Goal: Task Accomplishment & Management: Use online tool/utility

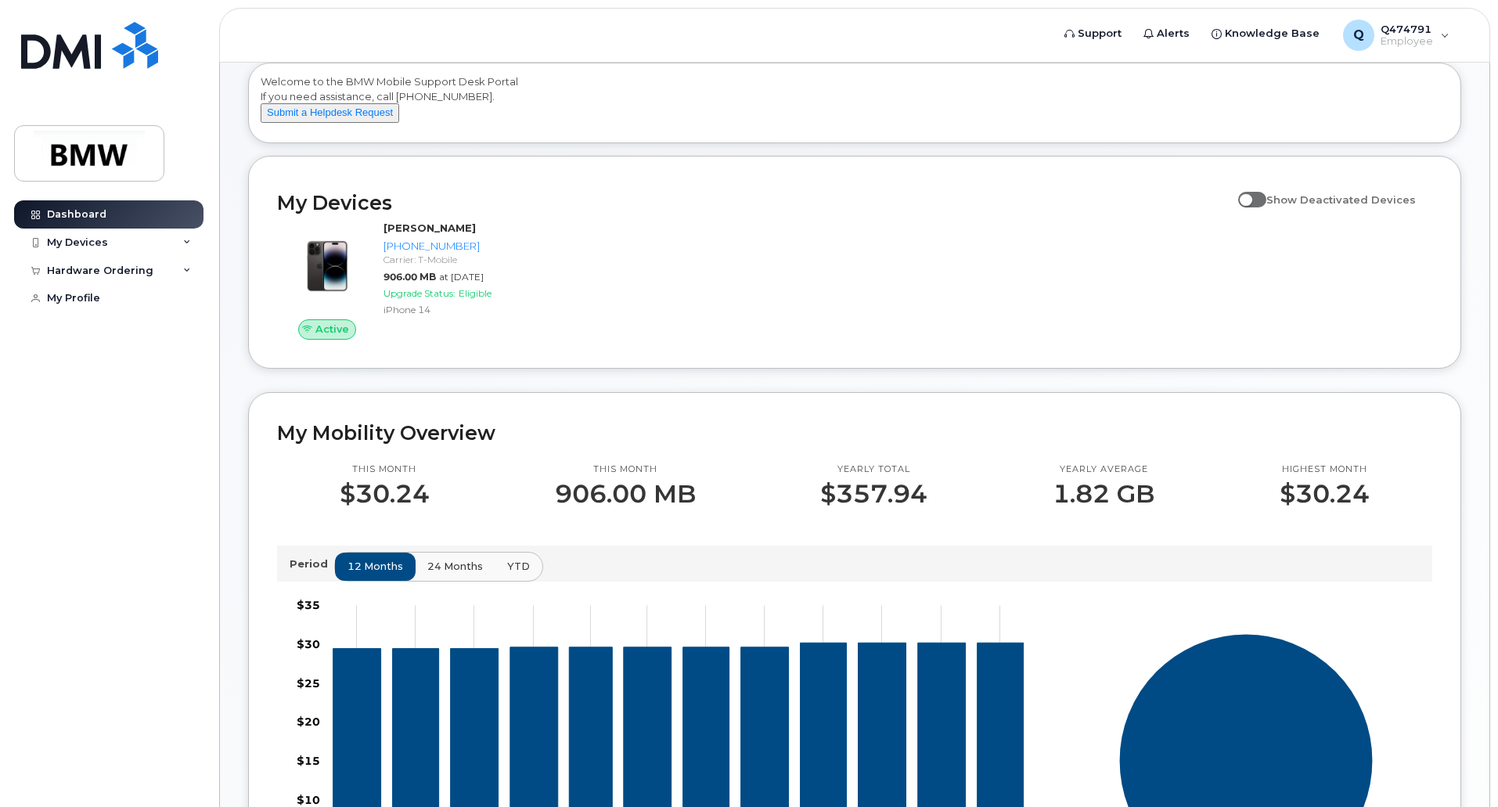
scroll to position [81, 0]
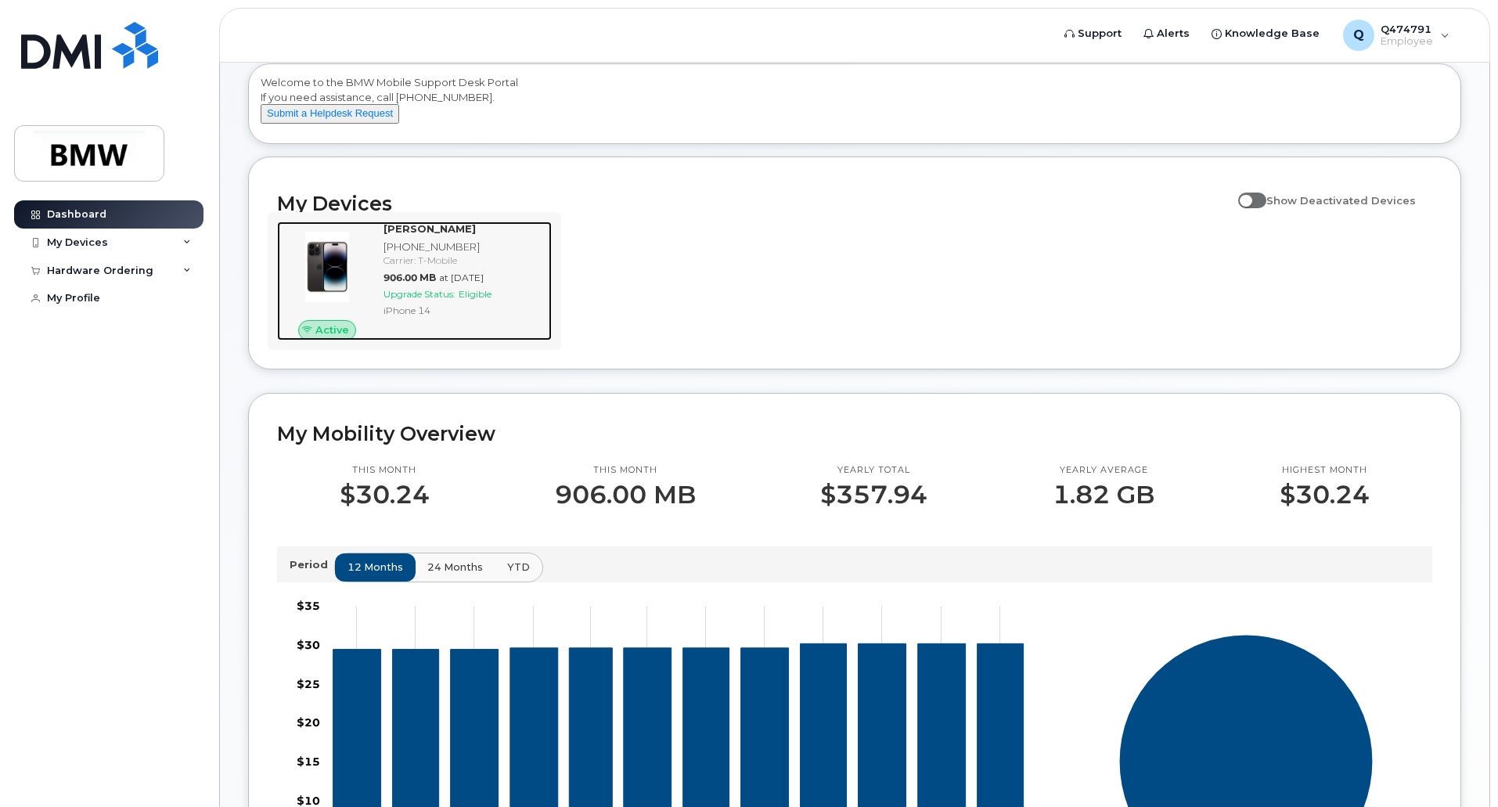
click at [442, 300] on span "Upgrade Status:" at bounding box center [419, 294] width 72 height 12
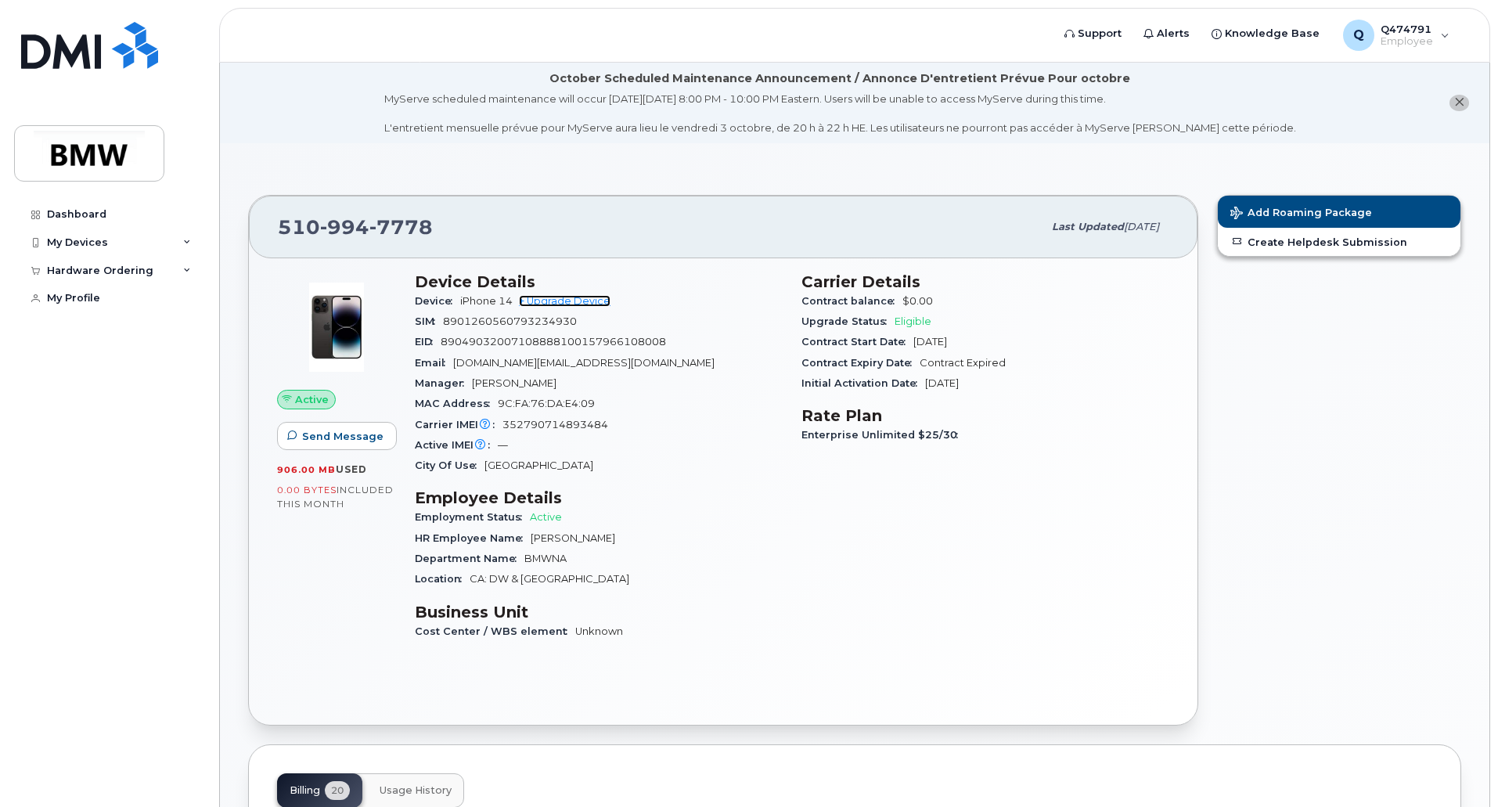
click at [592, 301] on link "+ Upgrade Device" at bounding box center [565, 301] width 92 height 12
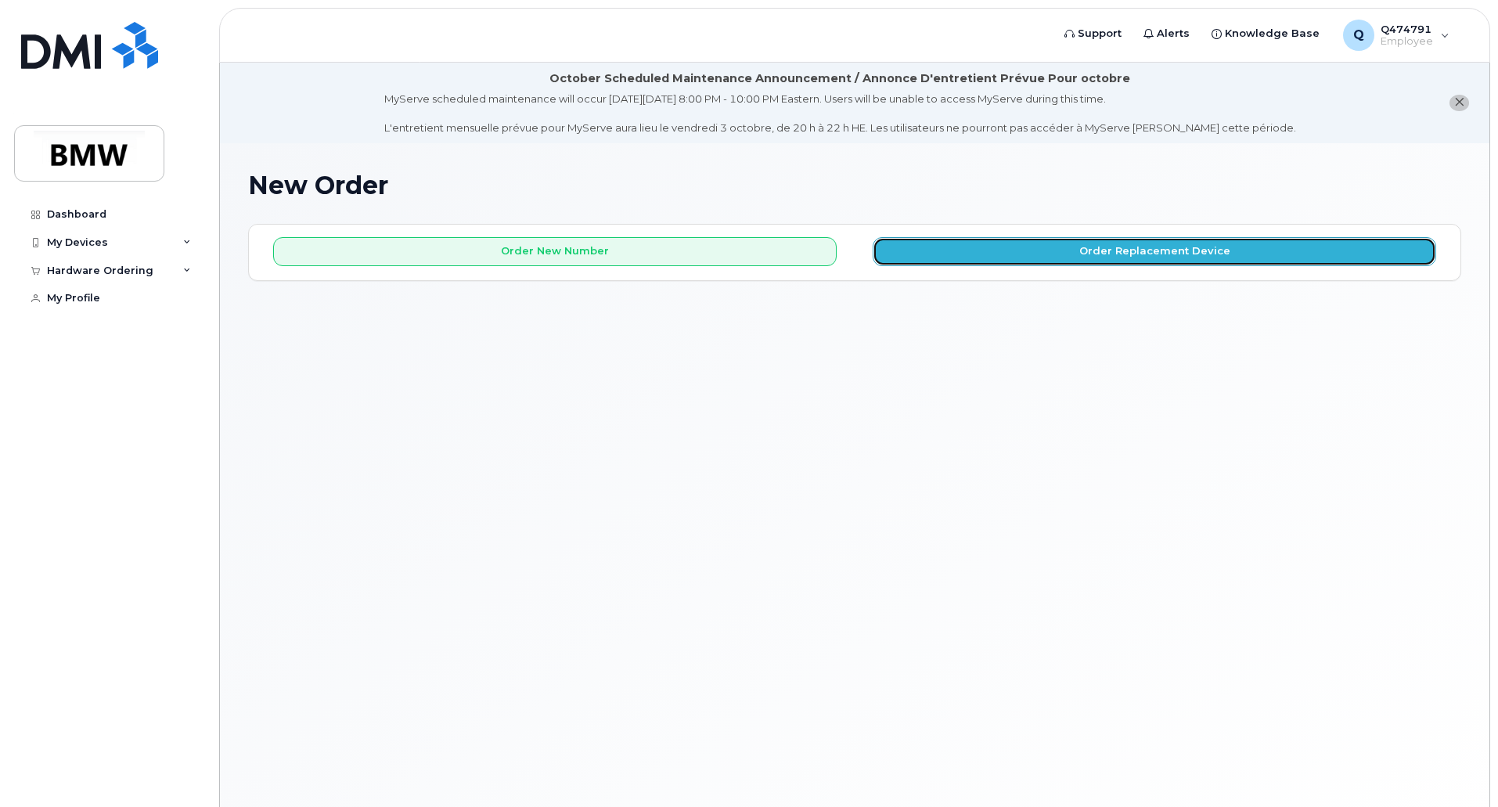
click at [944, 253] on button "Order Replacement Device" at bounding box center [1154, 251] width 563 height 29
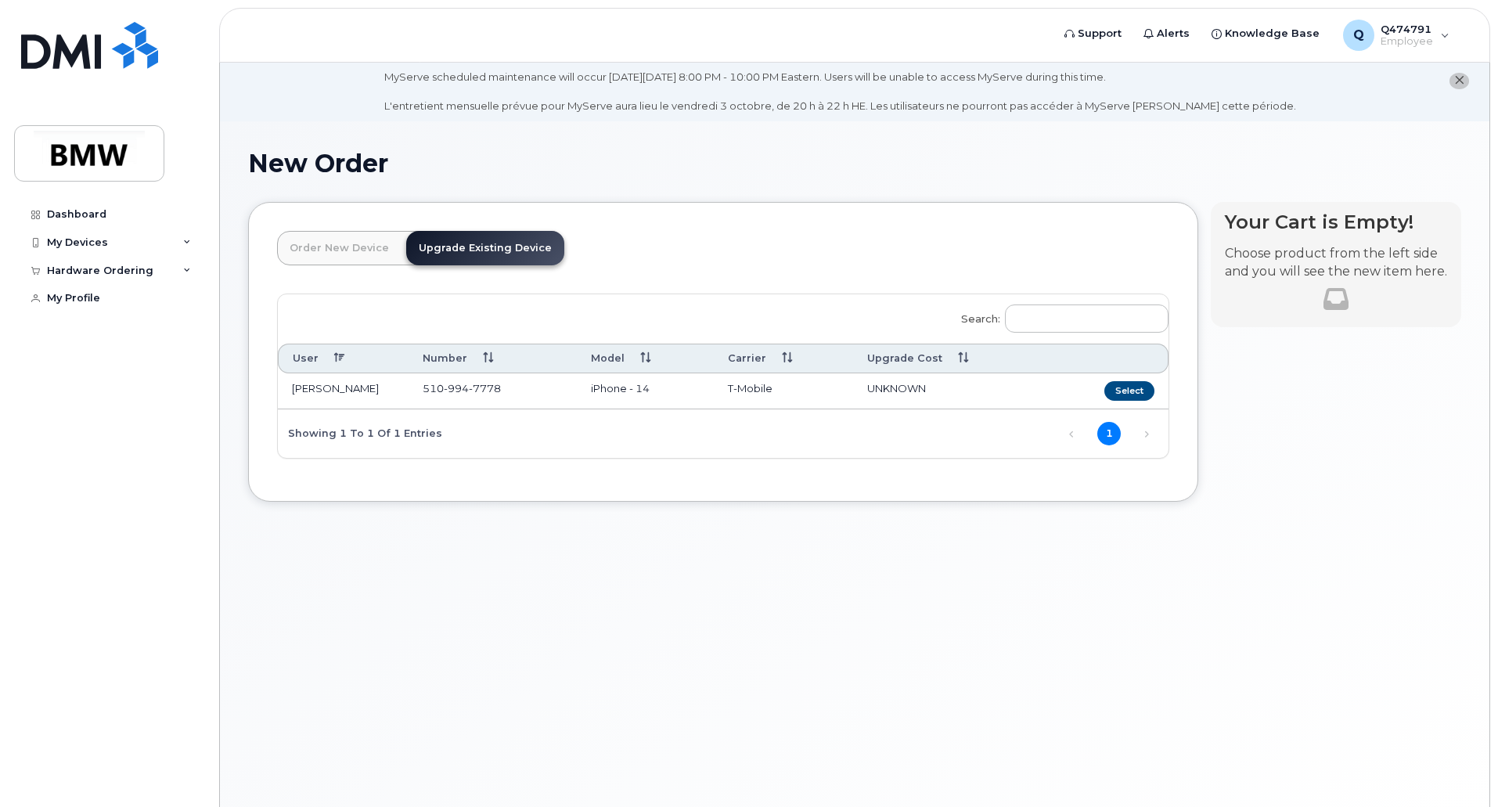
scroll to position [23, 0]
click at [1136, 388] on button "Select" at bounding box center [1129, 390] width 50 height 20
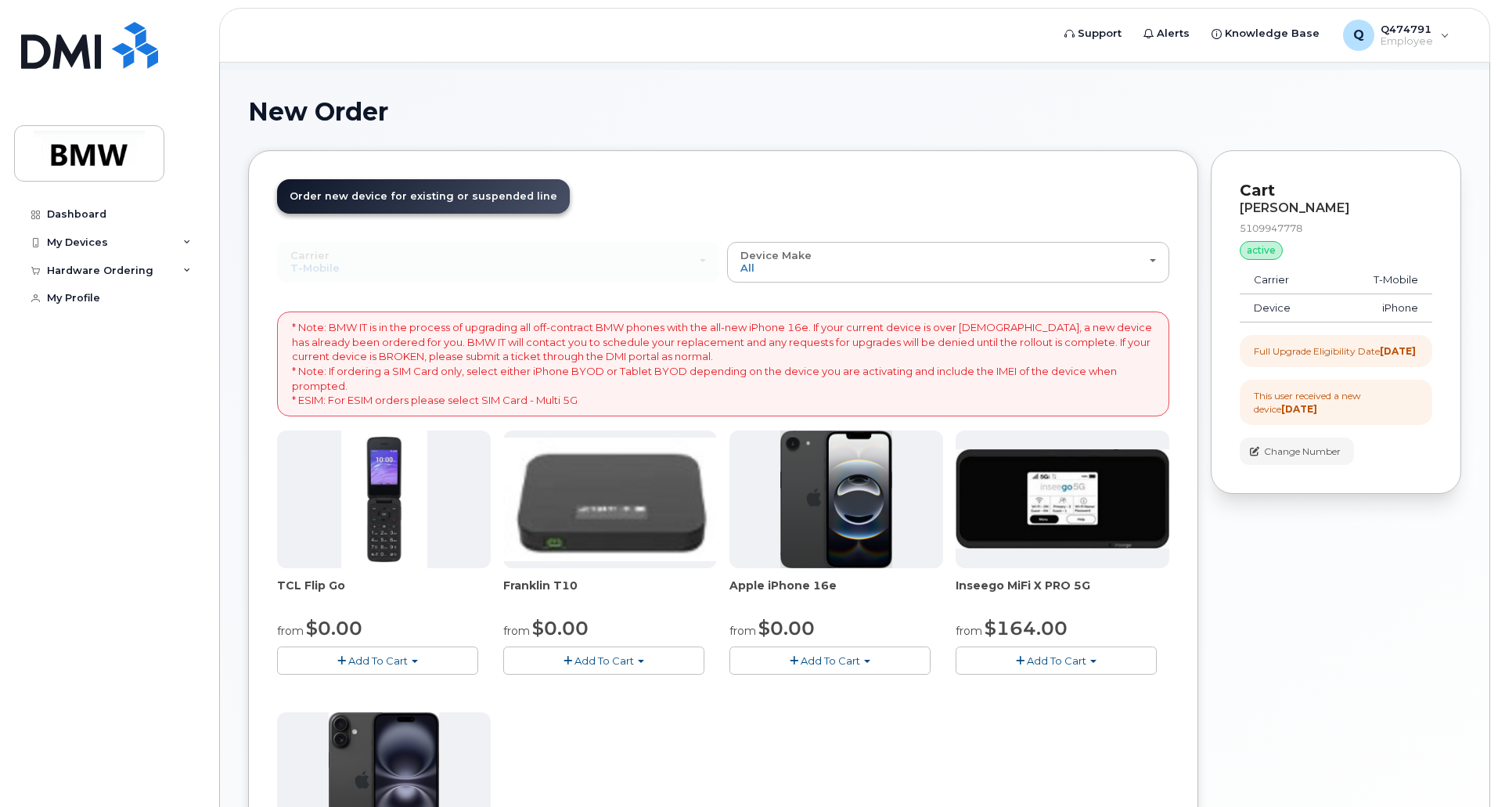
scroll to position [0, 0]
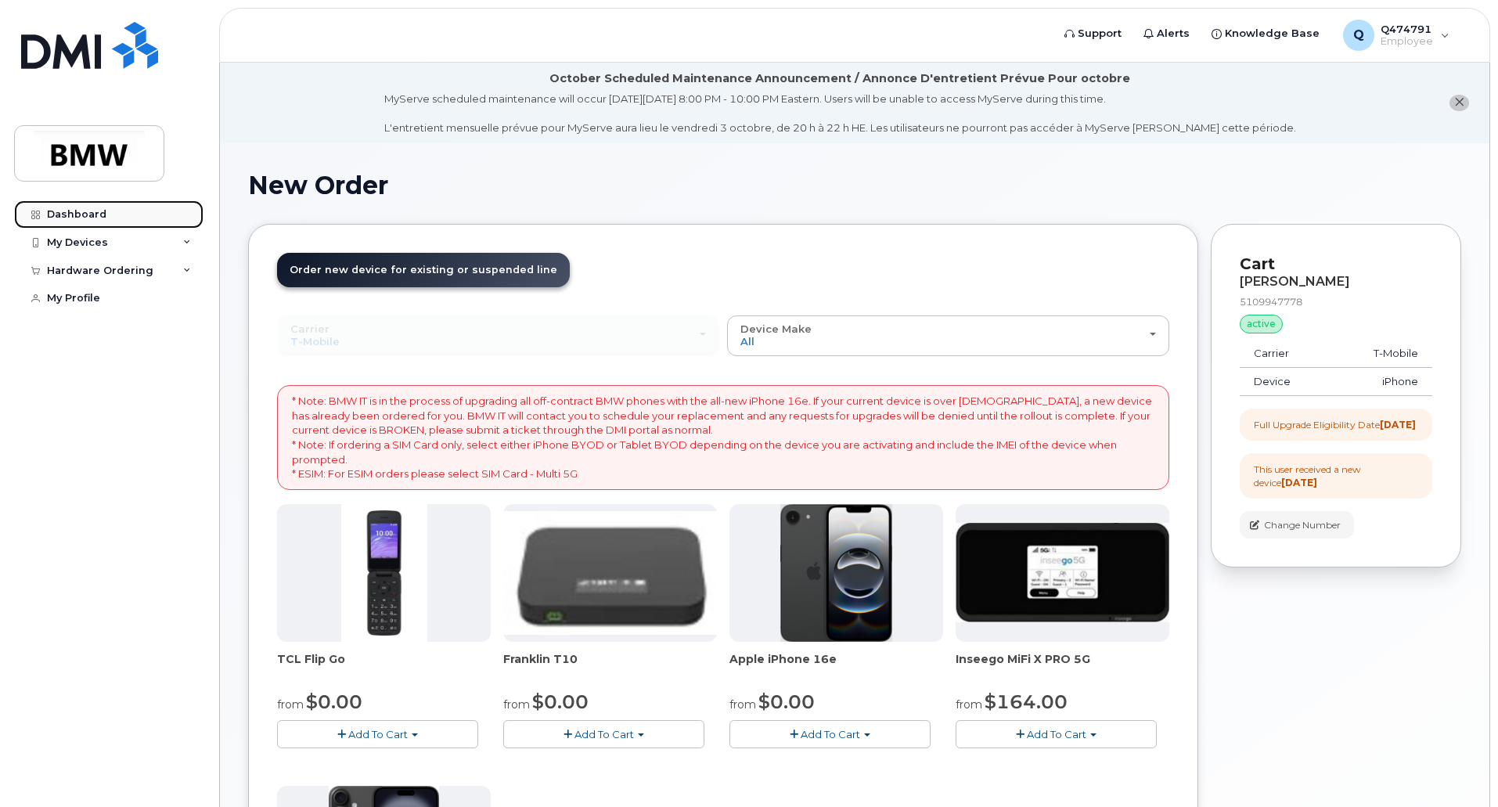
click at [84, 211] on div "Dashboard" at bounding box center [76, 214] width 59 height 13
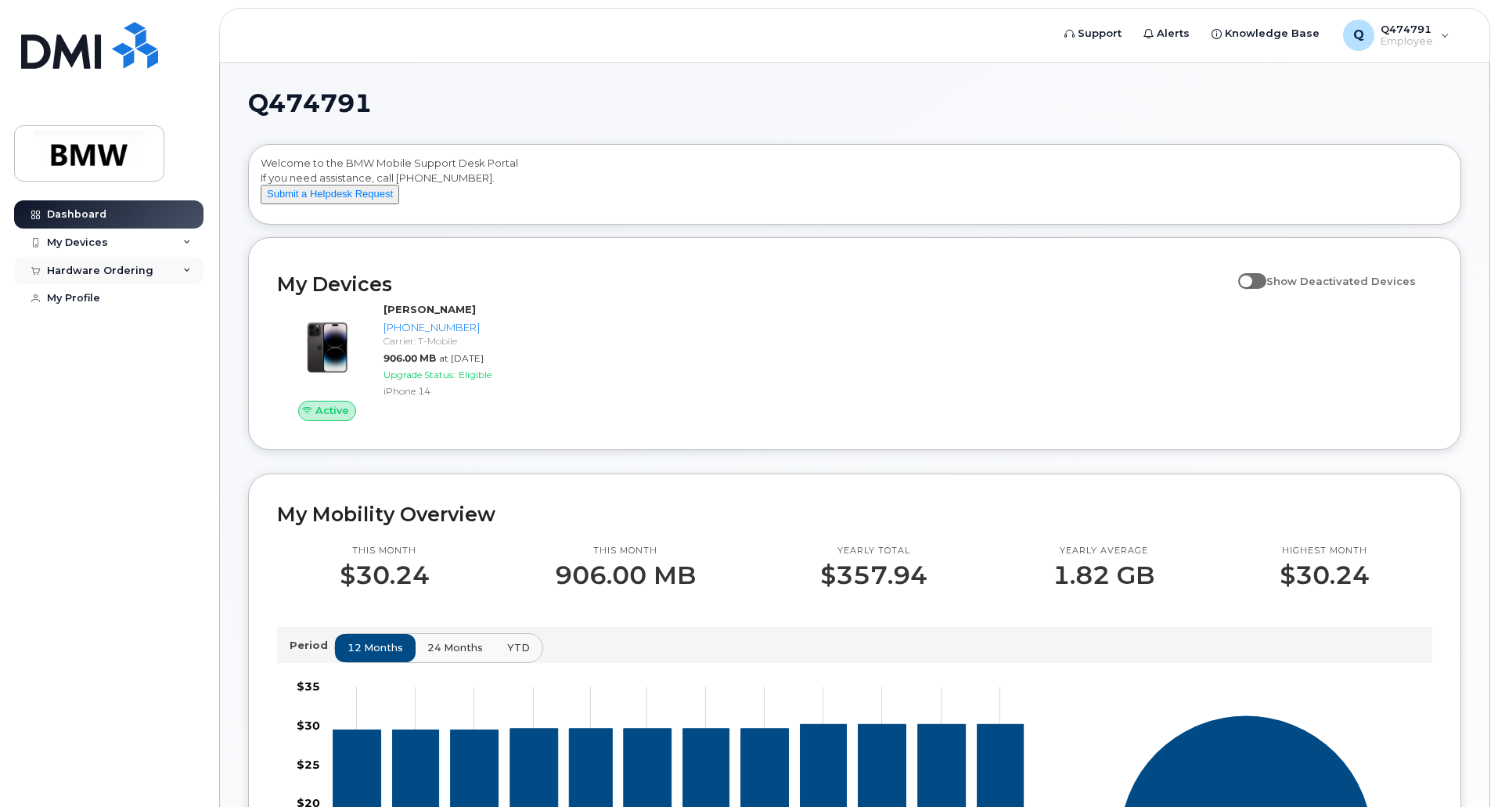
click at [190, 267] on icon at bounding box center [187, 271] width 8 height 8
